Goal: Task Accomplishment & Management: Manage account settings

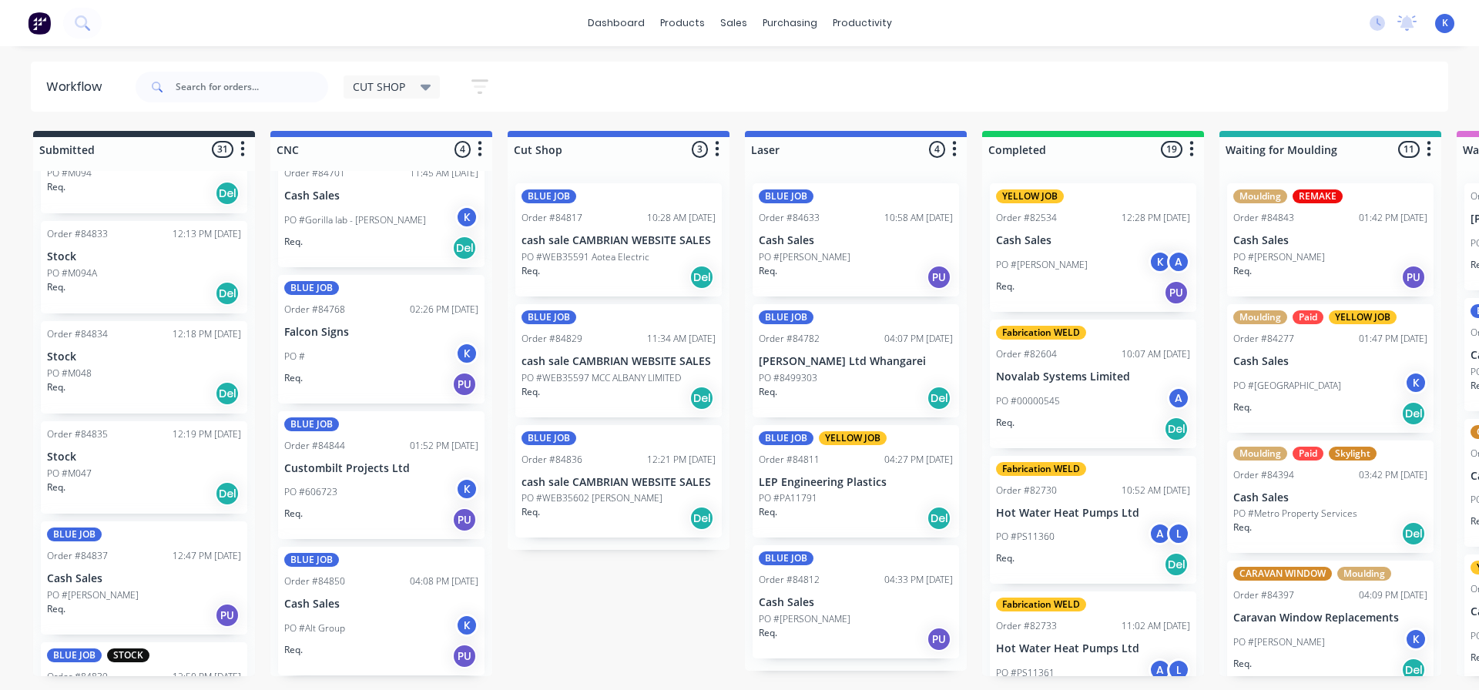
scroll to position [2311, 0]
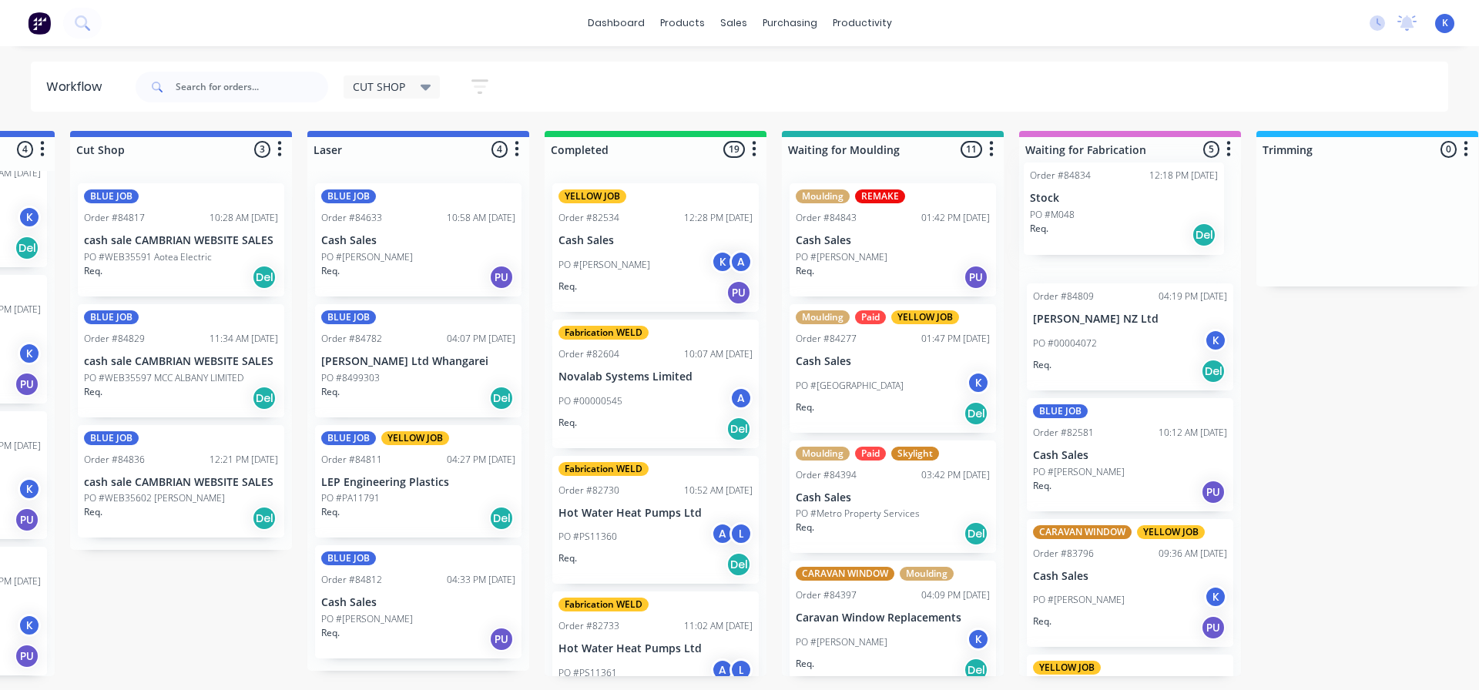
drag, startPoint x: 72, startPoint y: 411, endPoint x: 1053, endPoint y: 218, distance: 1000.3
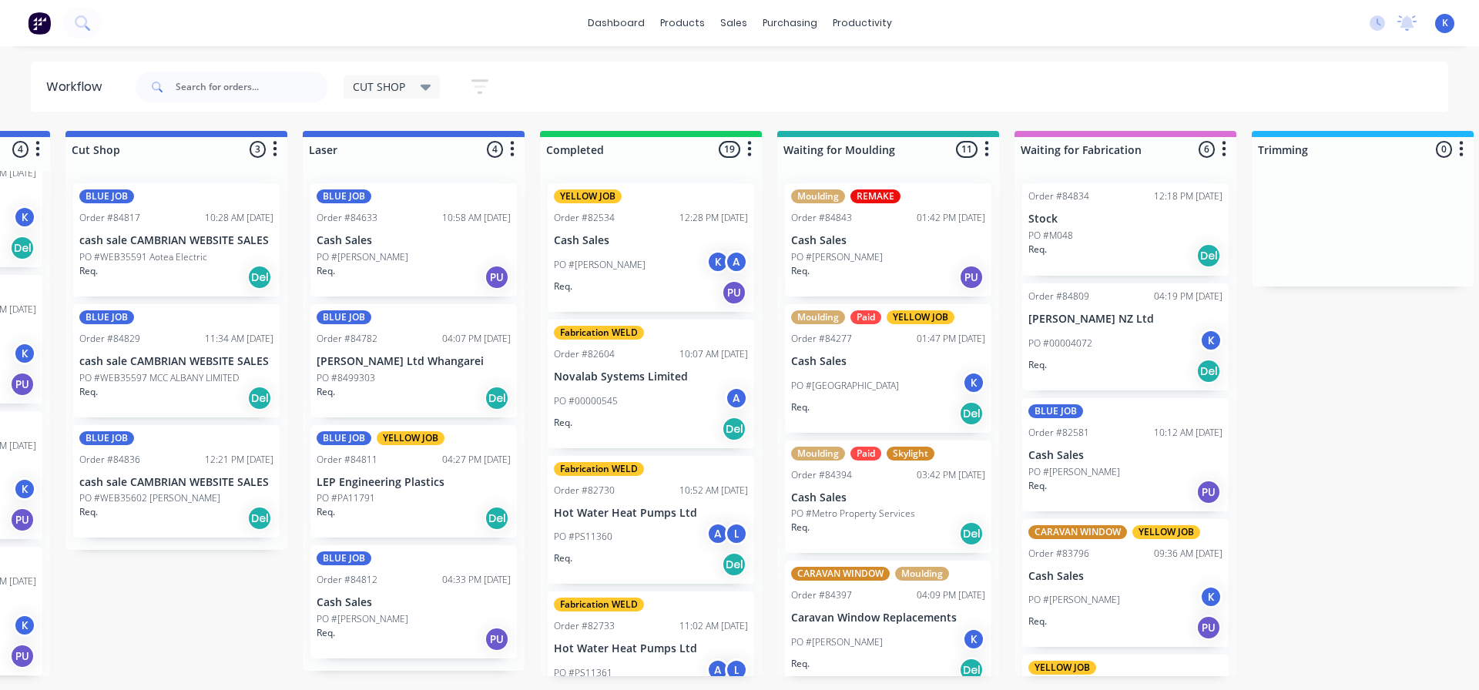
click at [1073, 230] on div "PO #M048" at bounding box center [1125, 236] width 194 height 14
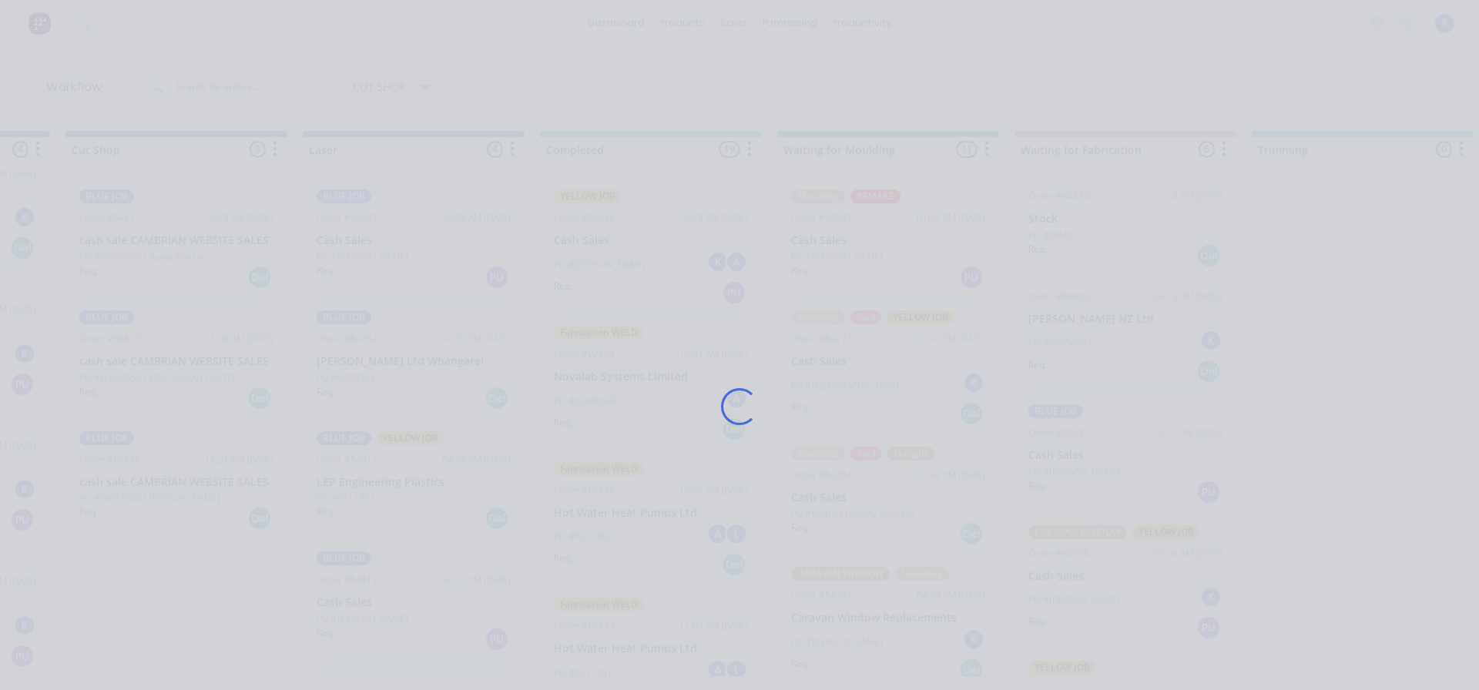
click at [1073, 230] on div "Loading..." at bounding box center [739, 407] width 1233 height 690
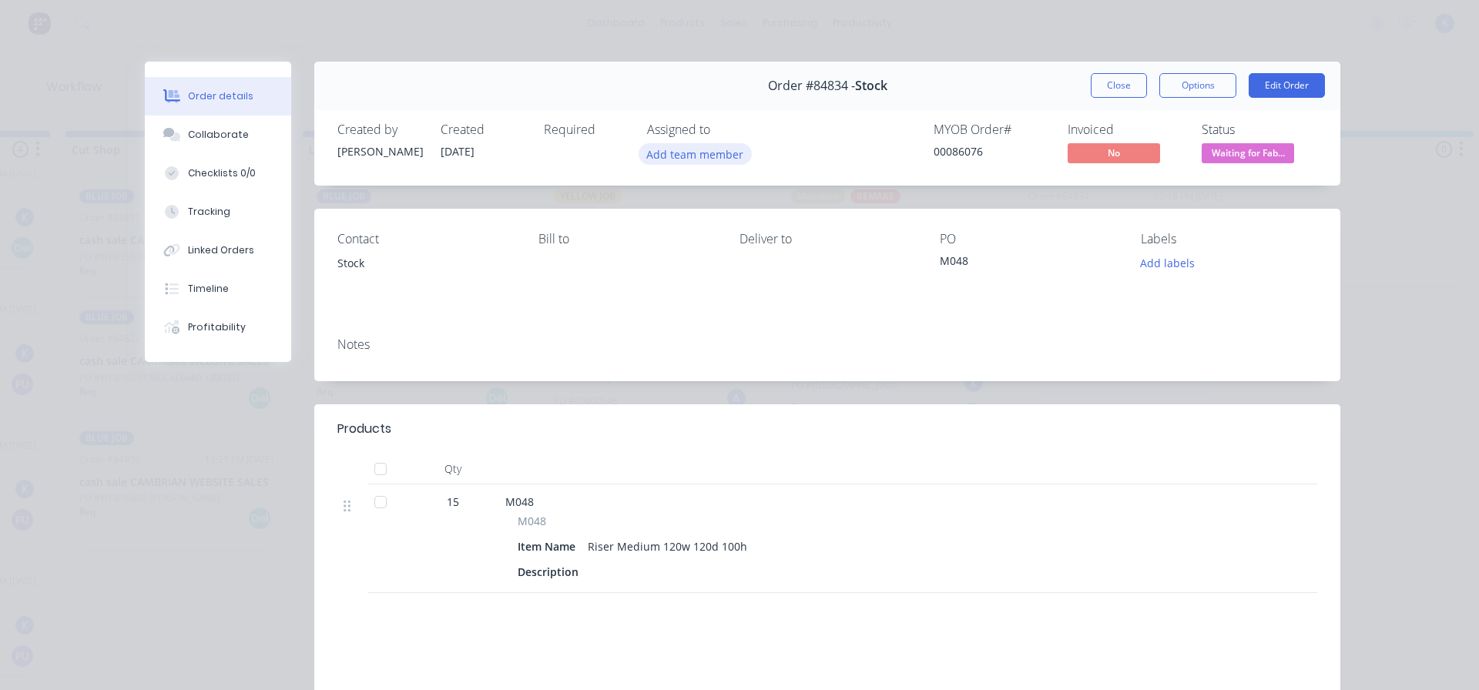
click at [667, 159] on button "Add team member" at bounding box center [695, 153] width 113 height 21
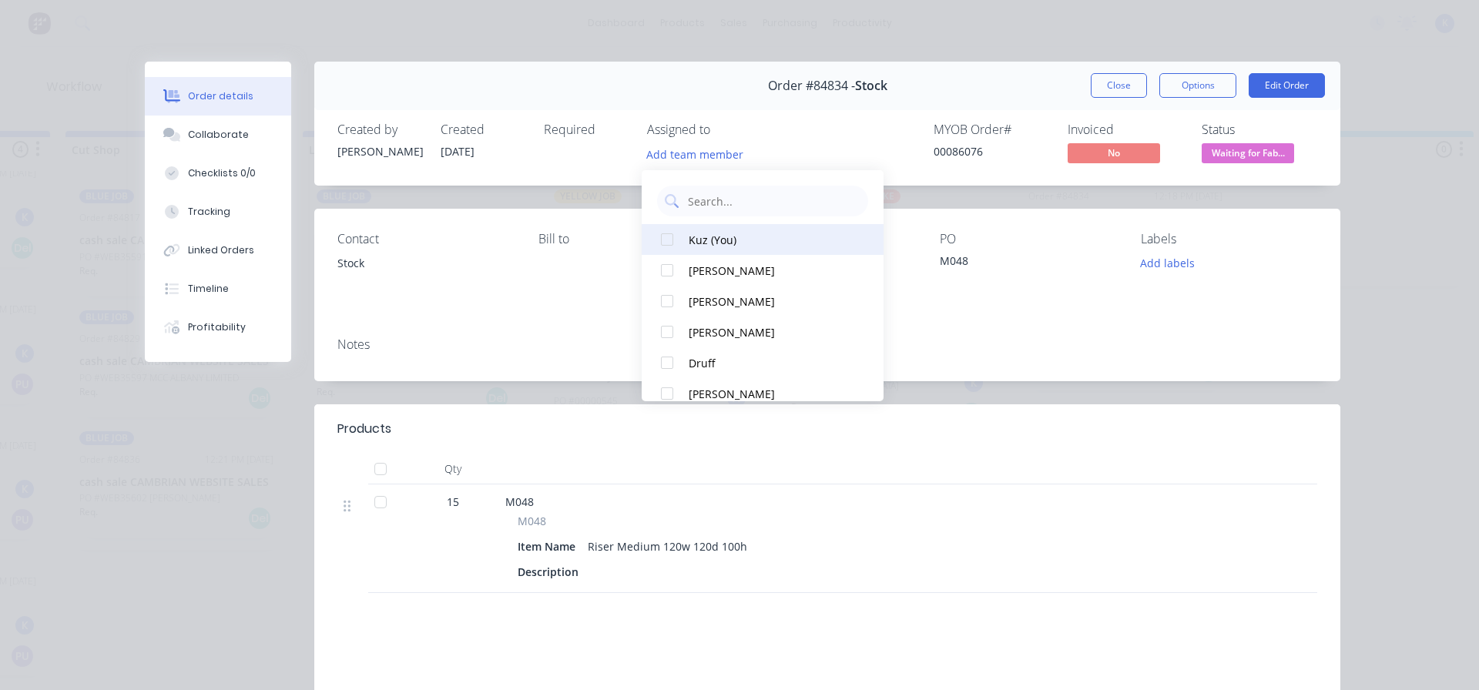
click at [696, 240] on div "Kuz (You)" at bounding box center [770, 240] width 163 height 16
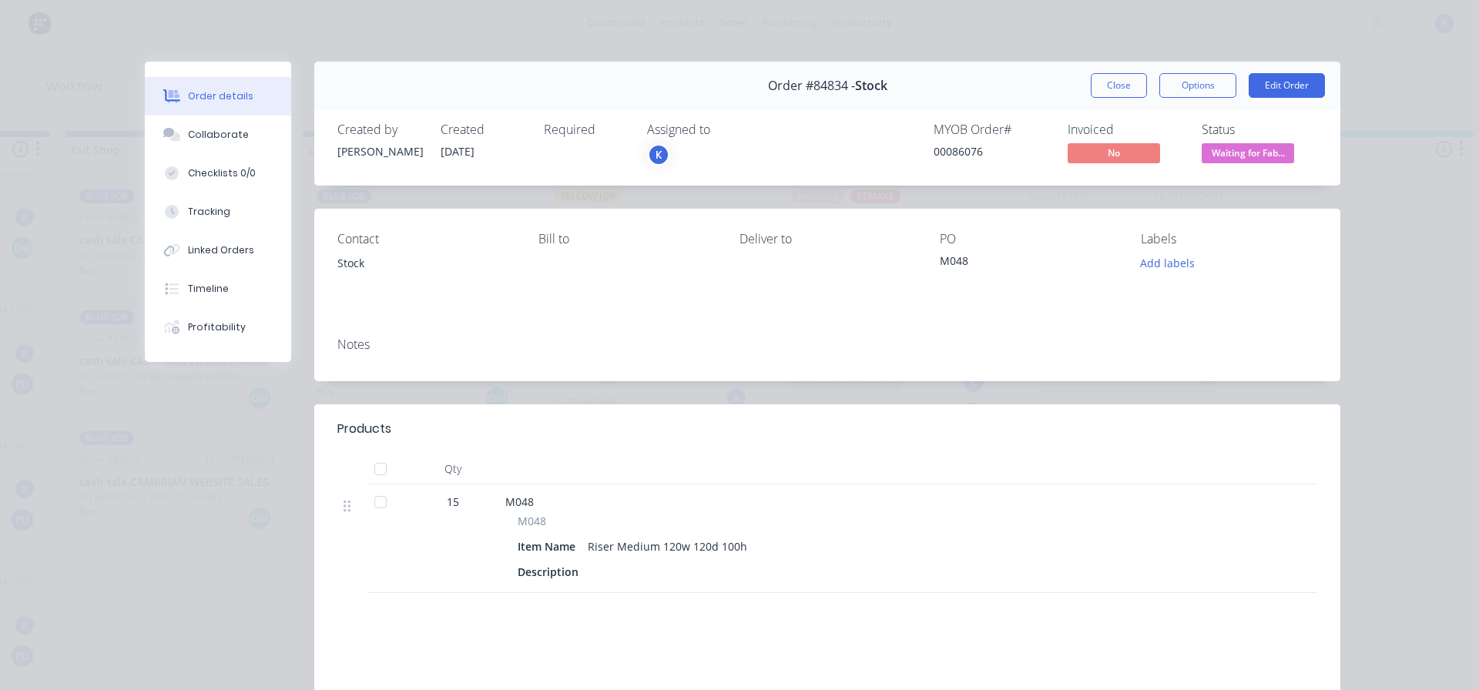
click at [1122, 72] on div "Order #84834 - Stock Close Options Edit Order" at bounding box center [827, 86] width 1026 height 49
click at [1114, 79] on button "Close" at bounding box center [1119, 85] width 56 height 25
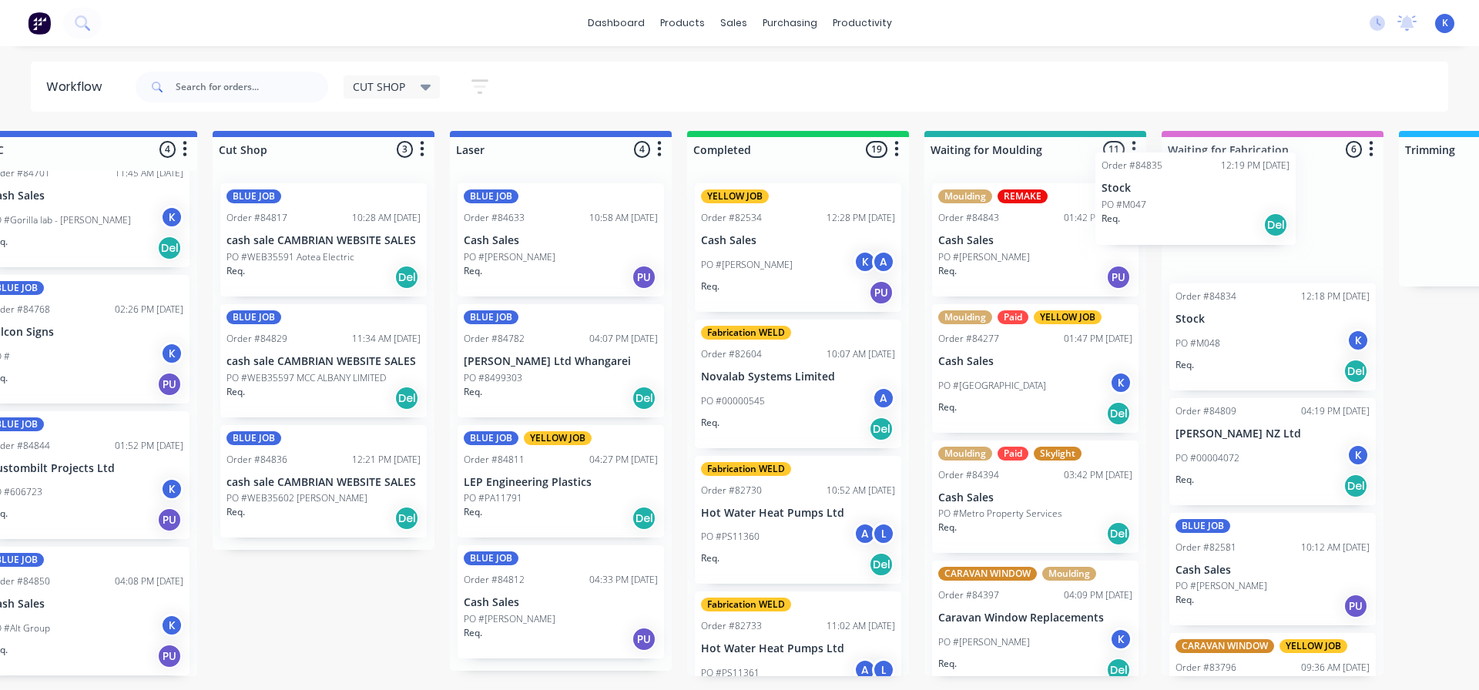
scroll to position [0, 317]
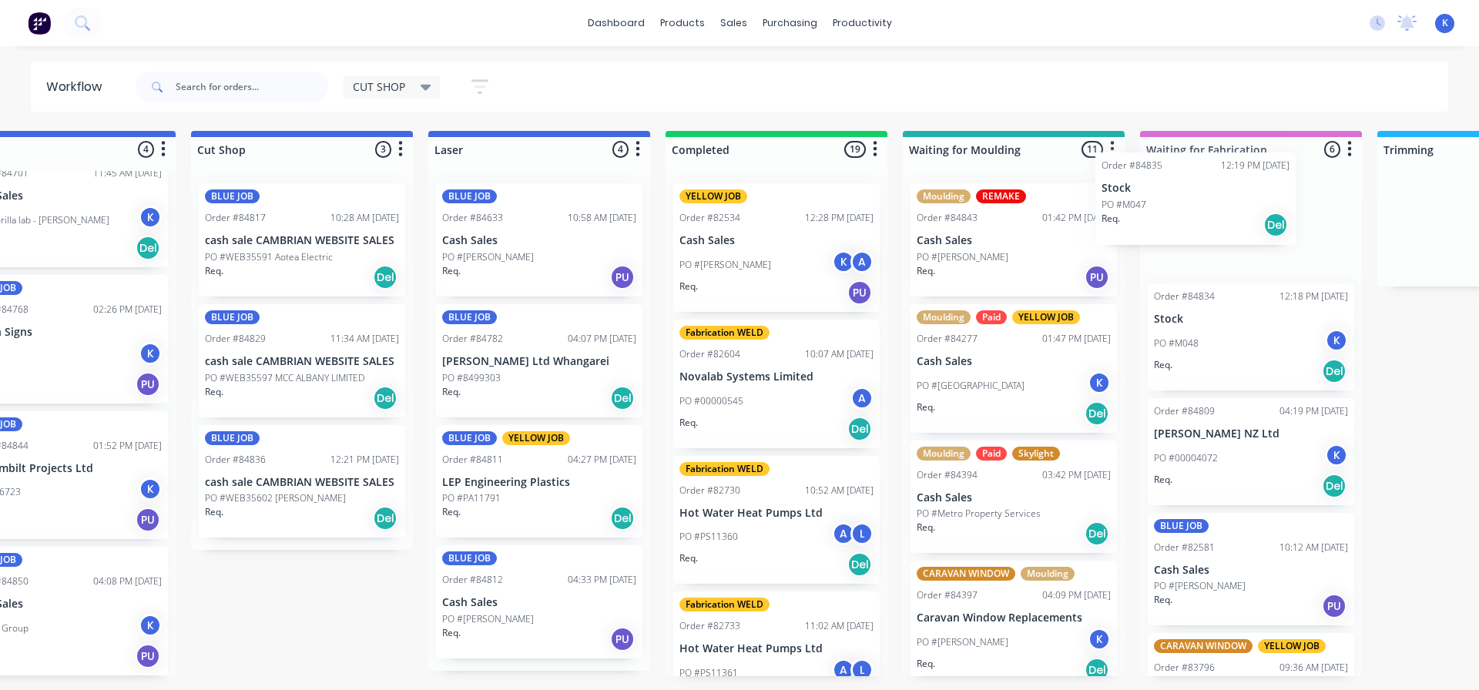
drag, startPoint x: 69, startPoint y: 407, endPoint x: 1150, endPoint y: 207, distance: 1099.1
click at [1174, 223] on p "Stock" at bounding box center [1251, 219] width 194 height 13
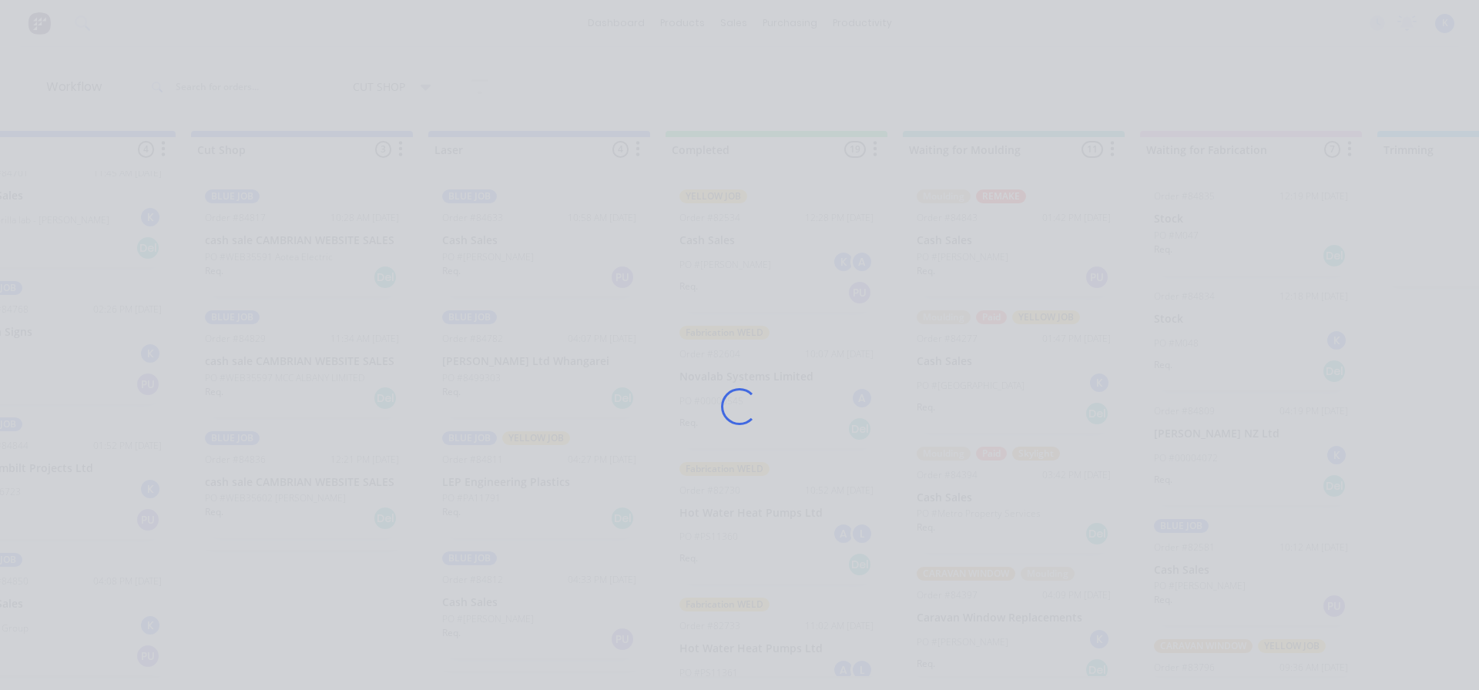
click at [1174, 223] on div "Loading..." at bounding box center [739, 407] width 1233 height 690
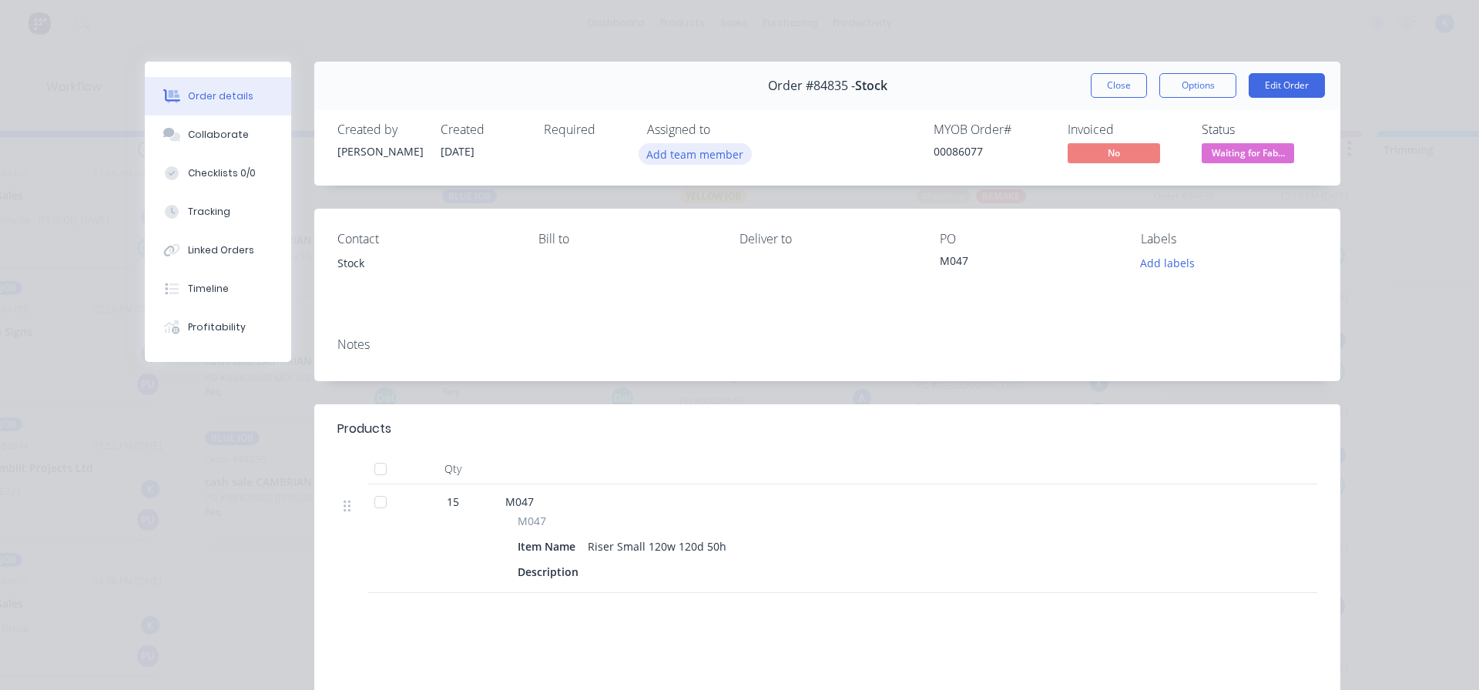
click at [680, 156] on button "Add team member" at bounding box center [695, 153] width 113 height 21
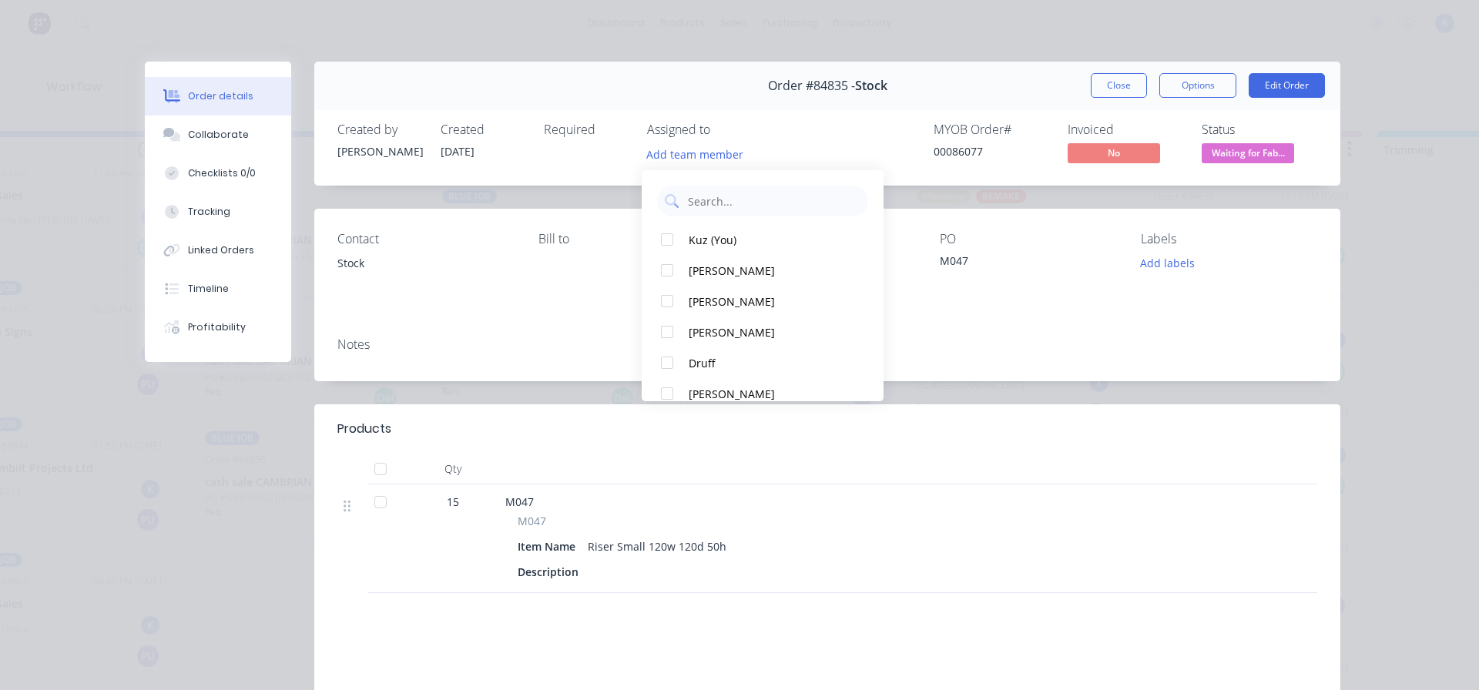
drag, startPoint x: 670, startPoint y: 235, endPoint x: 944, endPoint y: 205, distance: 275.9
click at [693, 230] on button "Kuz (You)" at bounding box center [763, 239] width 242 height 31
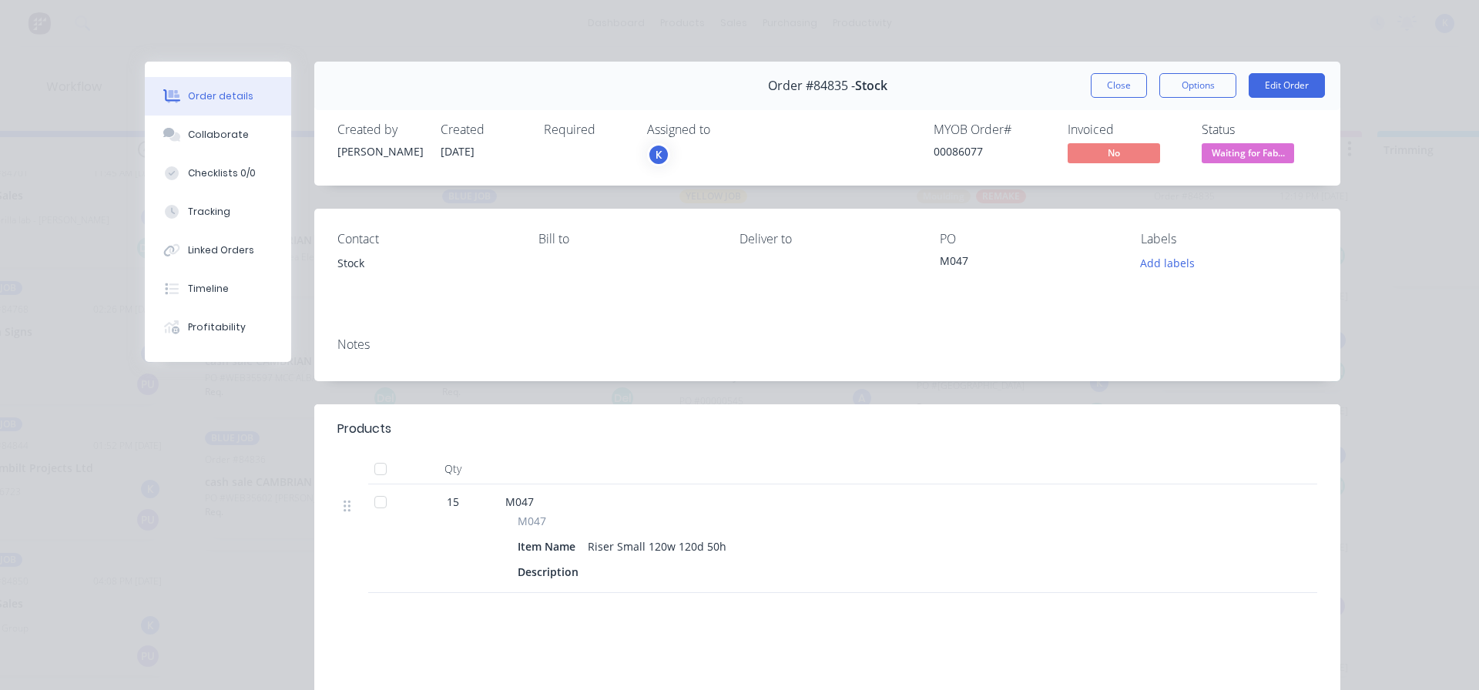
drag, startPoint x: 1112, startPoint y: 86, endPoint x: 850, endPoint y: 239, distance: 302.8
click at [1109, 87] on button "Close" at bounding box center [1119, 85] width 56 height 25
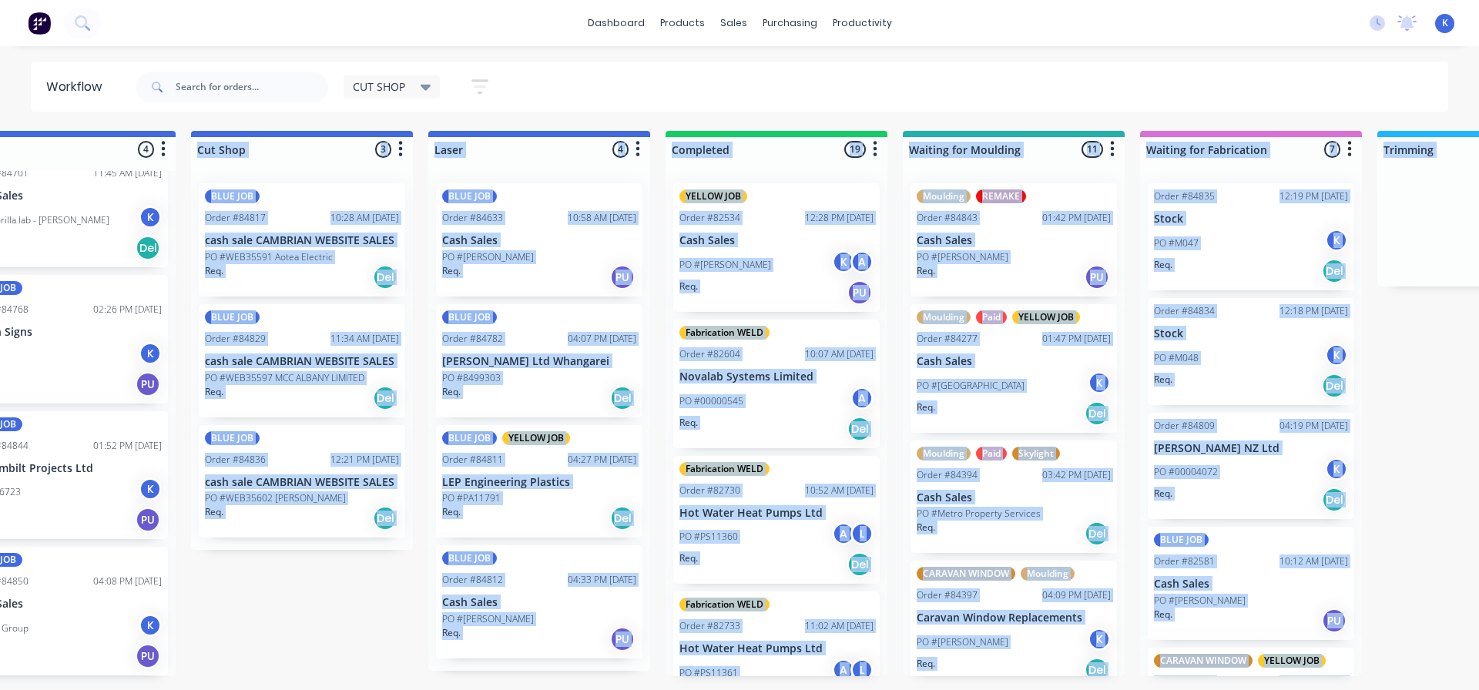
drag, startPoint x: 274, startPoint y: 687, endPoint x: 260, endPoint y: 693, distance: 14.9
click at [261, 598] on html "dashboard products sales purchasing productivity dashboard products Product Cat…" at bounding box center [422, 299] width 1479 height 598
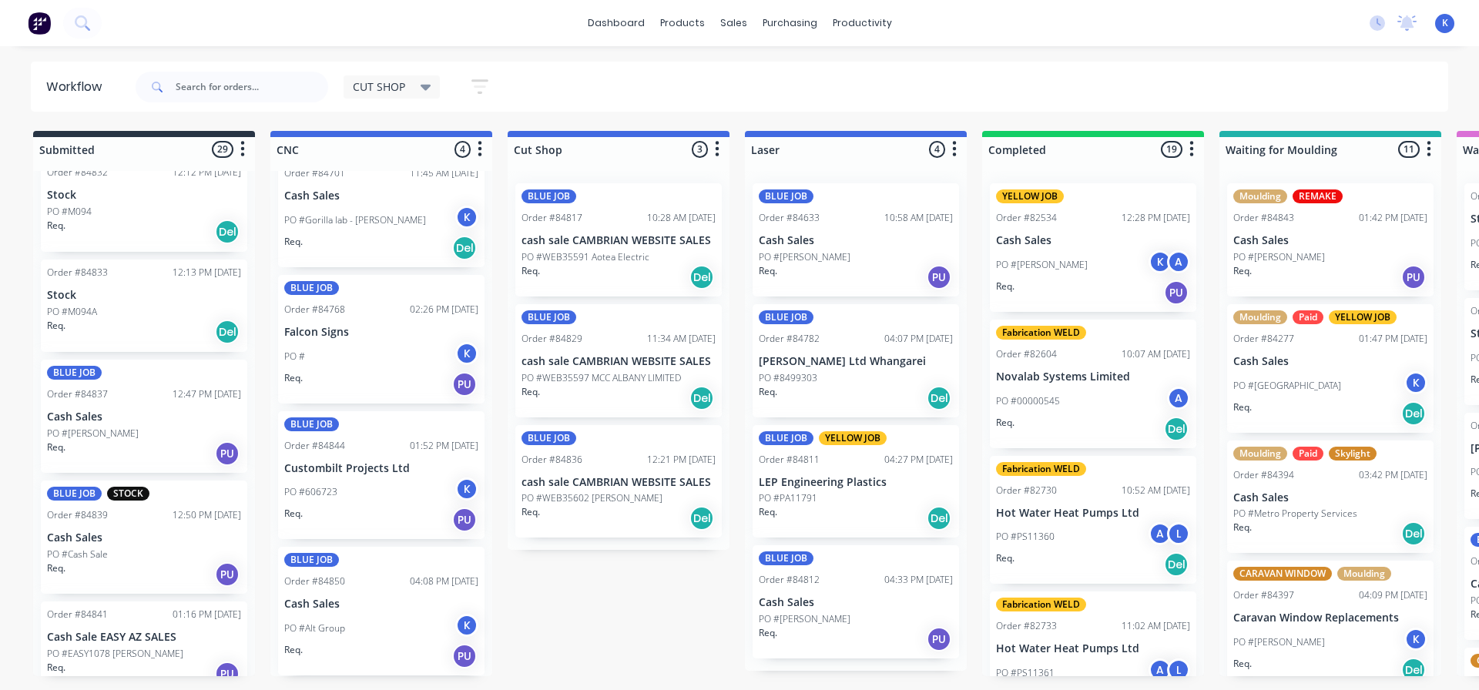
click at [61, 536] on p "Cash Sales" at bounding box center [144, 538] width 194 height 13
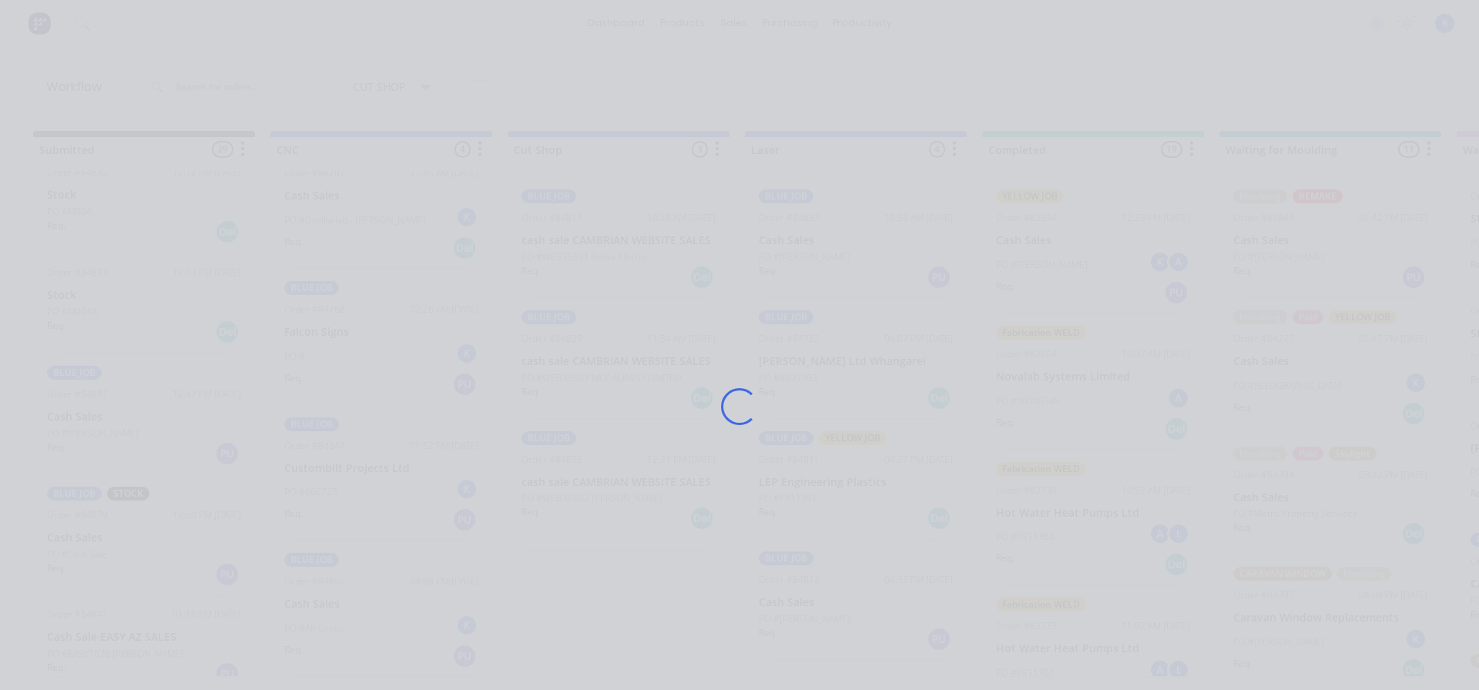
click at [61, 536] on div "Loading..." at bounding box center [739, 345] width 1479 height 690
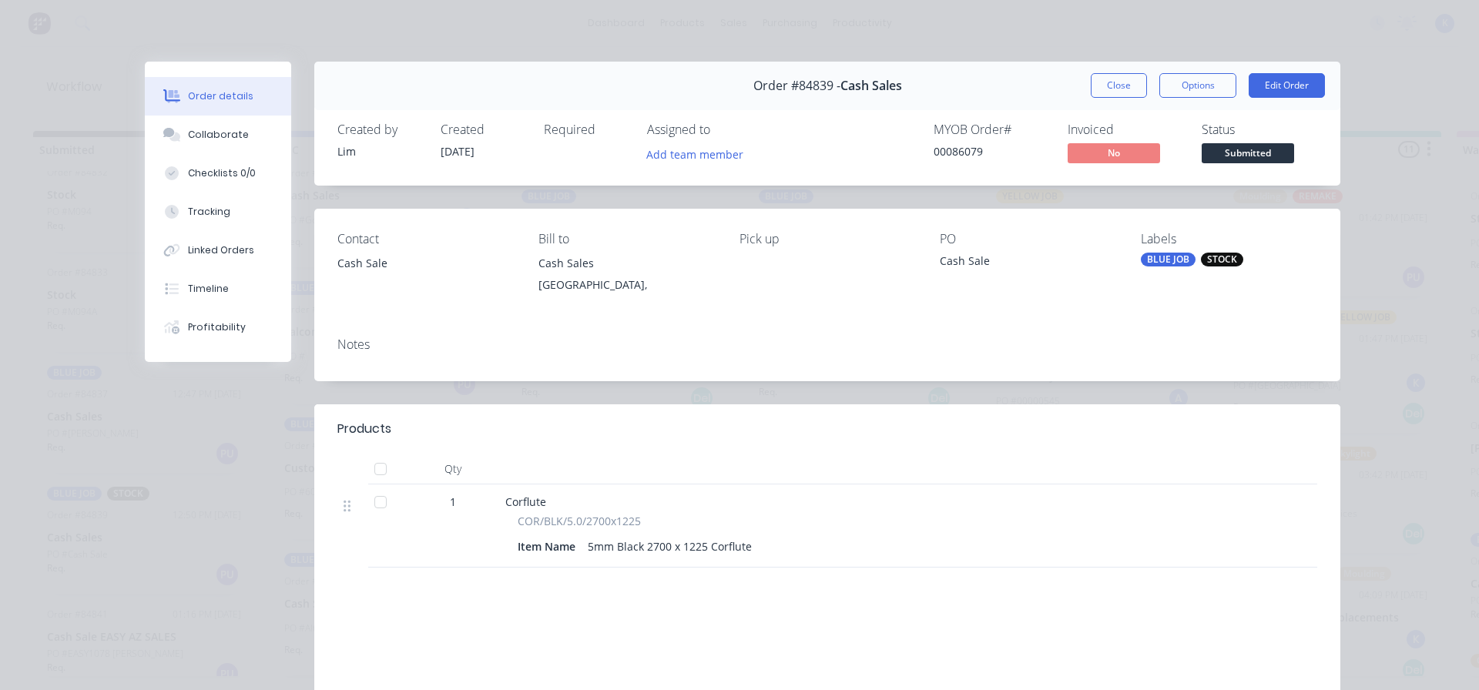
drag, startPoint x: 1093, startPoint y: 88, endPoint x: 676, endPoint y: 171, distance: 425.7
click at [1091, 87] on button "Close" at bounding box center [1119, 85] width 56 height 25
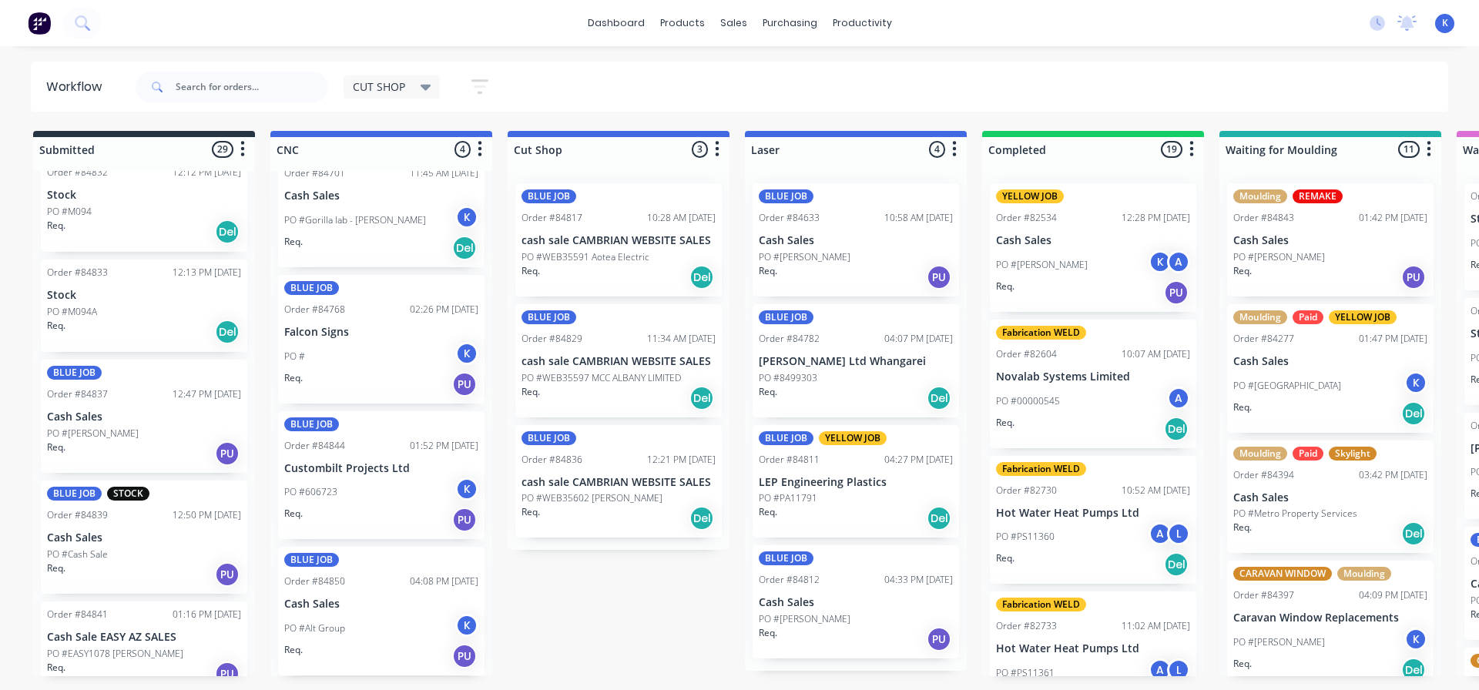
click at [66, 308] on p "PO #M094A" at bounding box center [72, 312] width 50 height 14
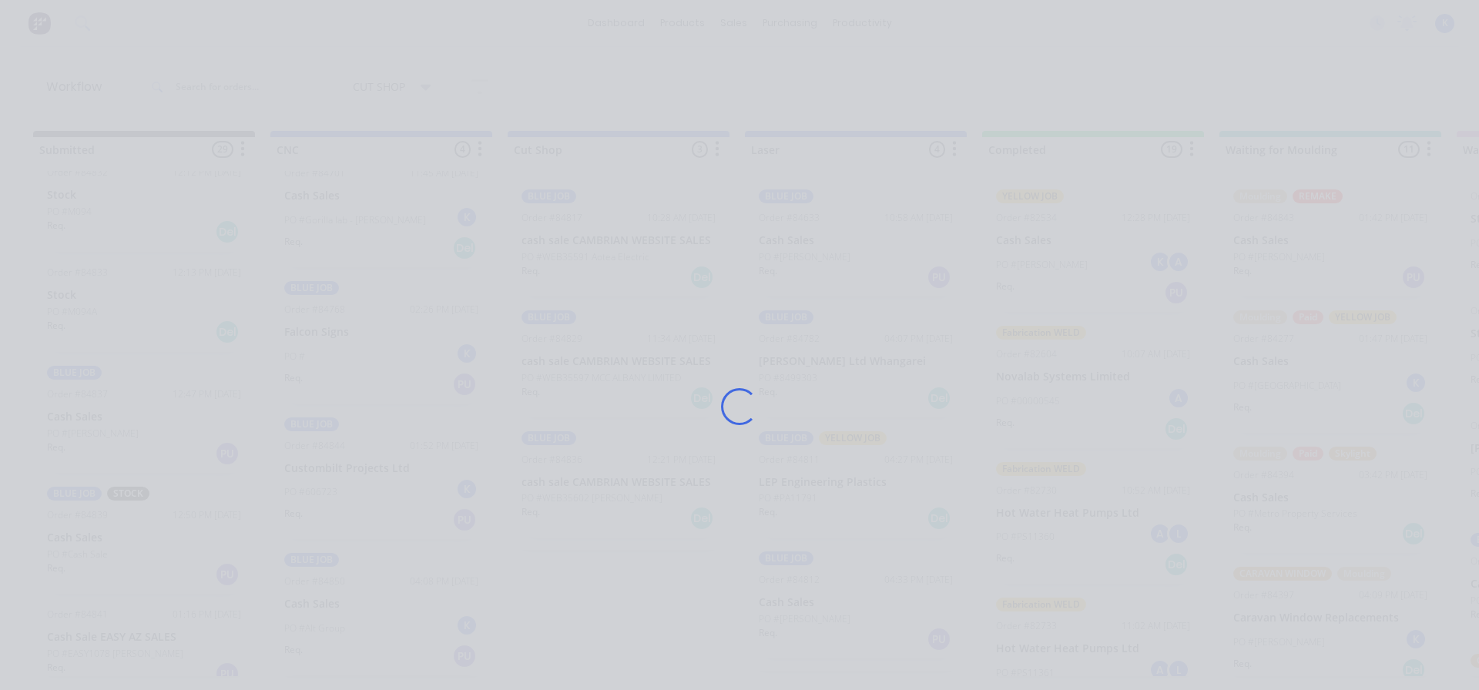
click at [66, 308] on div "Loading..." at bounding box center [739, 345] width 1479 height 690
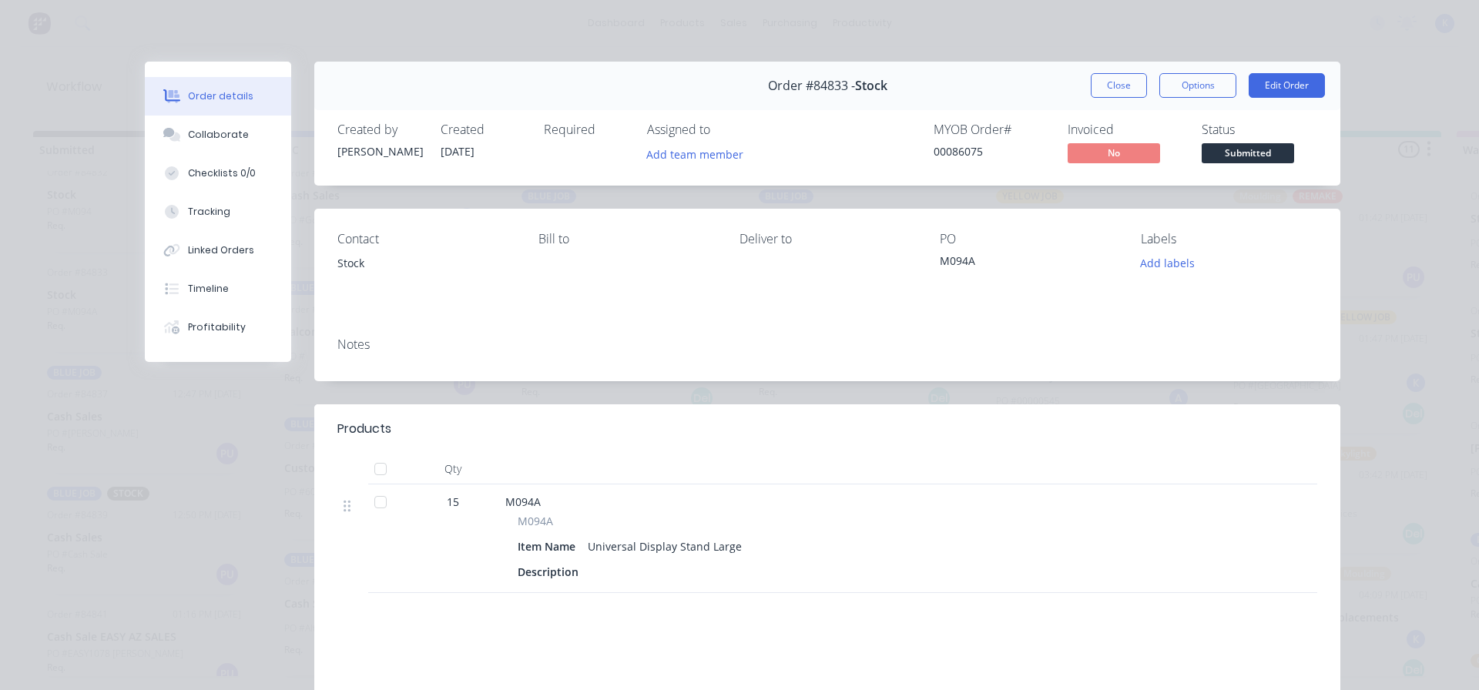
drag, startPoint x: 1102, startPoint y: 88, endPoint x: 1030, endPoint y: 112, distance: 75.8
click at [1098, 90] on button "Close" at bounding box center [1119, 85] width 56 height 25
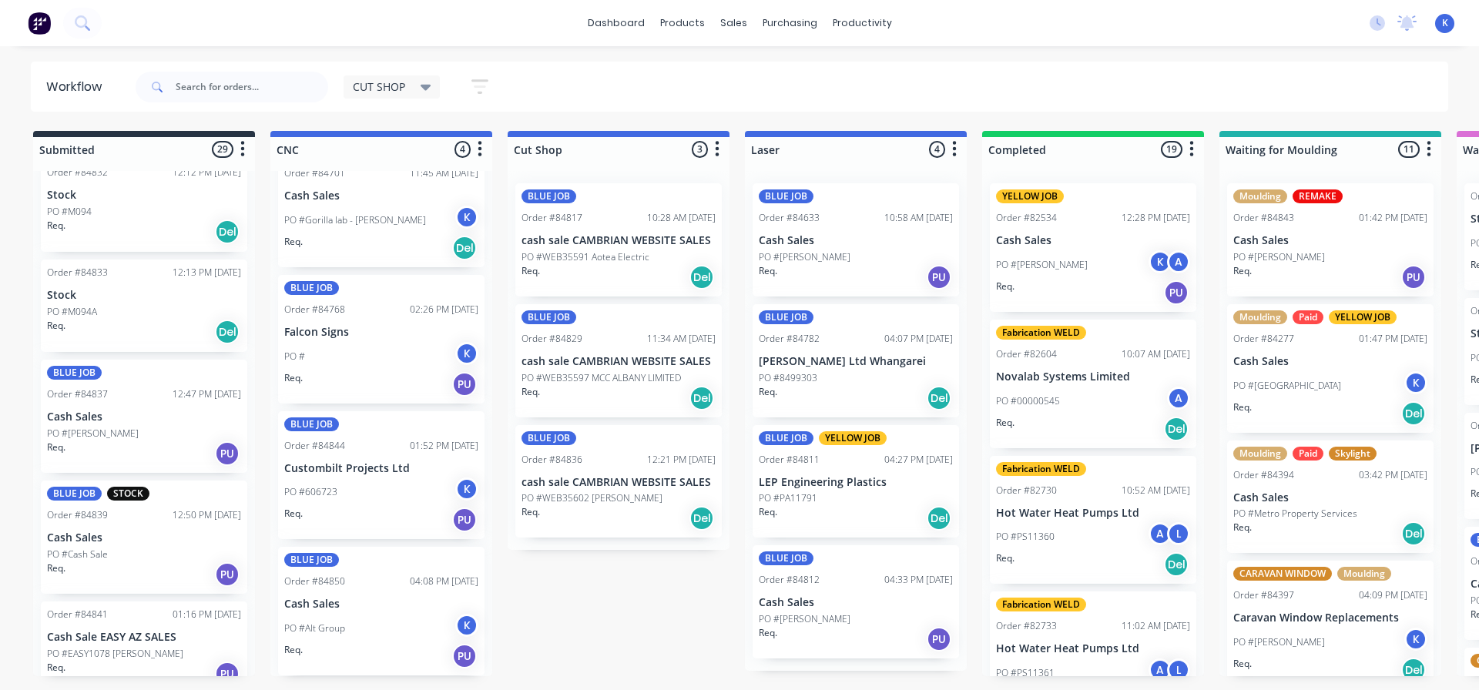
click at [101, 230] on div "Req. Del" at bounding box center [144, 232] width 194 height 26
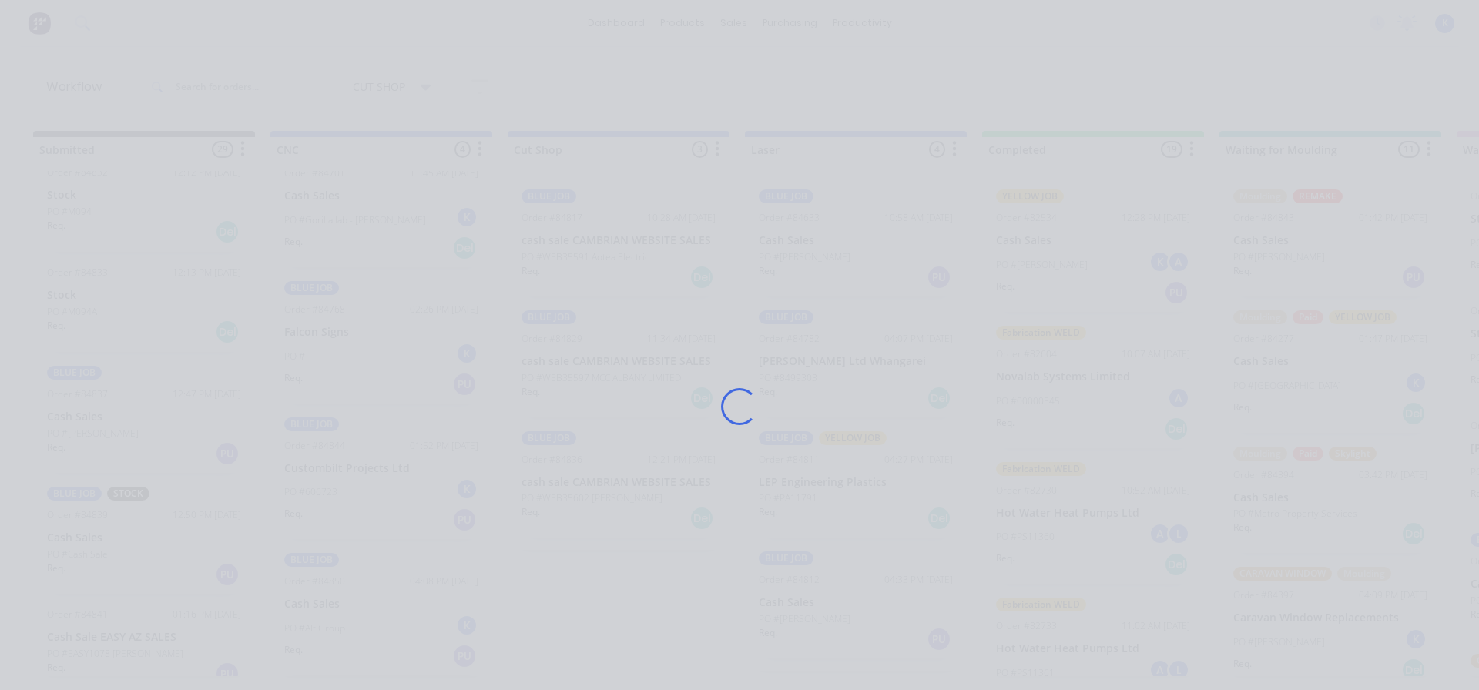
click at [101, 230] on div "Loading..." at bounding box center [739, 345] width 1479 height 690
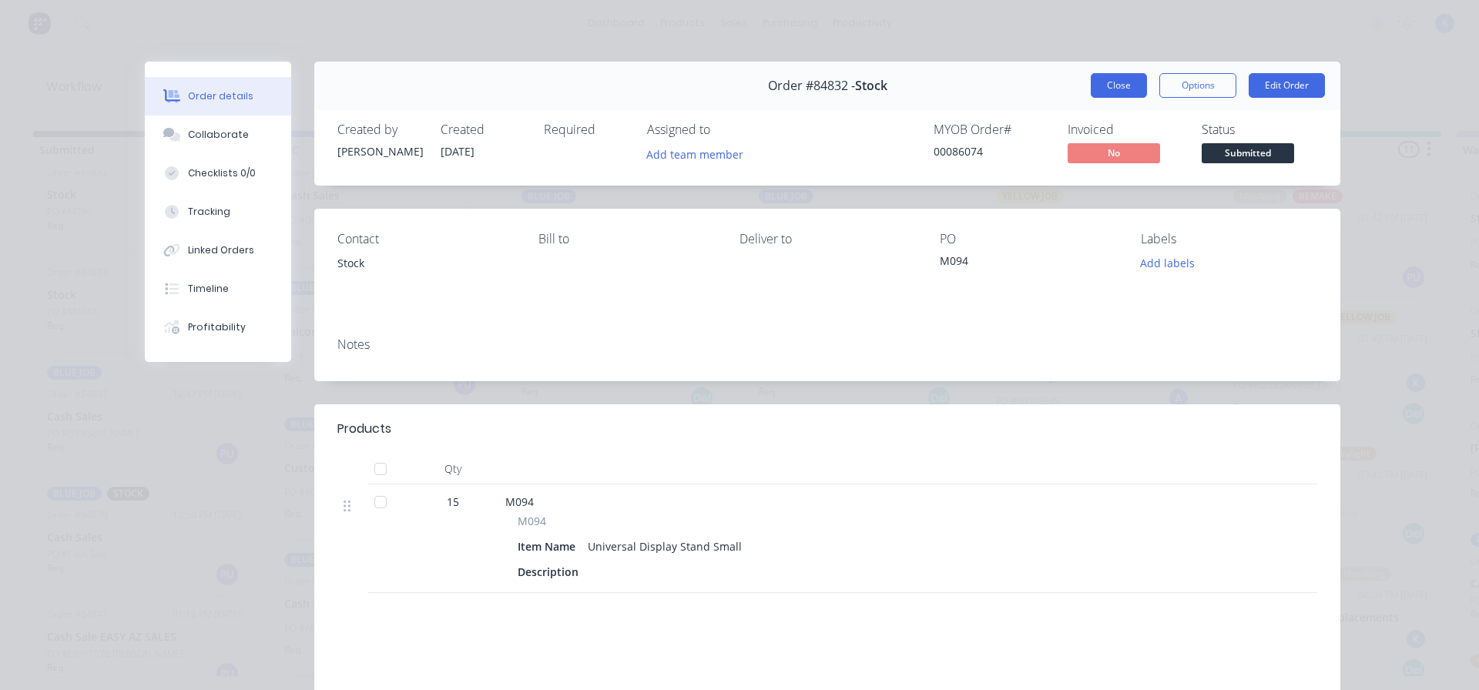
click at [1118, 89] on button "Close" at bounding box center [1119, 85] width 56 height 25
